Goal: Transaction & Acquisition: Purchase product/service

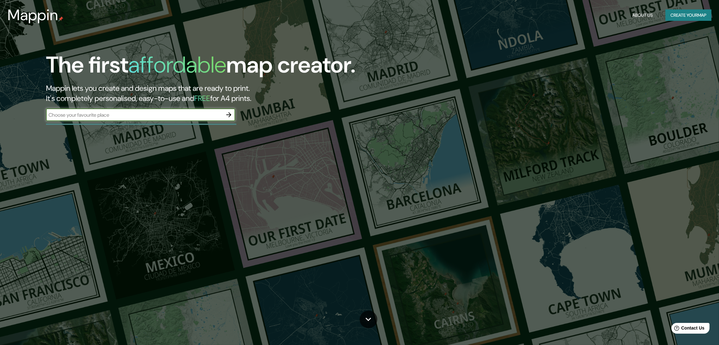
click at [232, 111] on icon "button" at bounding box center [229, 115] width 8 height 8
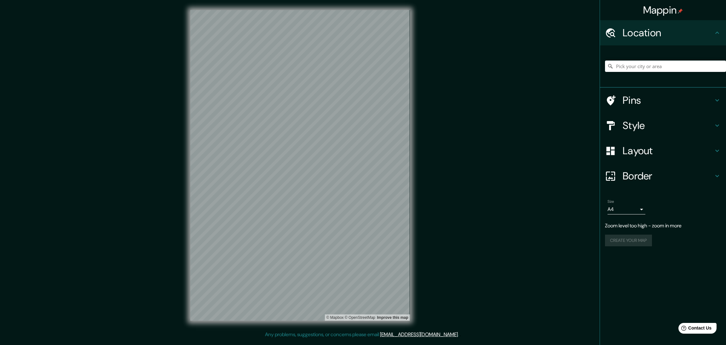
click at [419, 183] on div "Mappin Location Pins Style Layout Border Choose a border. Hint : you can make l…" at bounding box center [363, 170] width 726 height 341
drag, startPoint x: 34, startPoint y: 150, endPoint x: 61, endPoint y: 118, distance: 41.9
click at [34, 150] on div "Mappin Location Pins Style Layout Border Choose a border. Hint : you can make l…" at bounding box center [363, 170] width 726 height 341
click at [630, 222] on button "Create your map" at bounding box center [628, 228] width 47 height 12
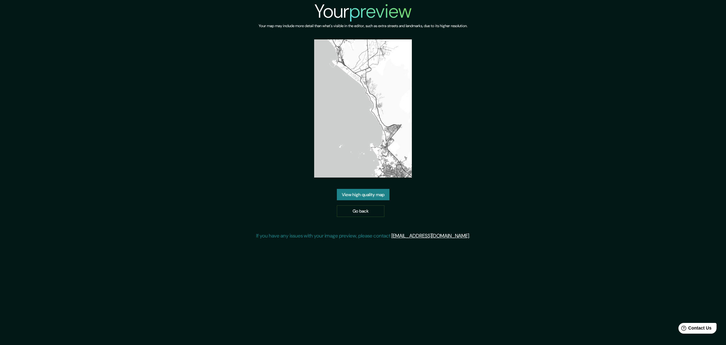
click at [377, 189] on link "View high quality map" at bounding box center [363, 195] width 53 height 12
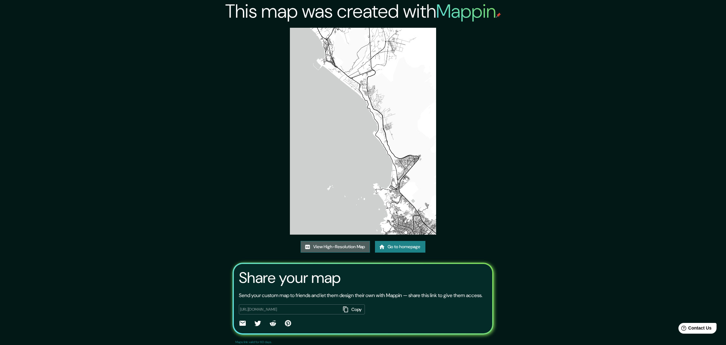
click at [352, 241] on link "View High-Resolution Map" at bounding box center [335, 247] width 69 height 12
